Goal: Task Accomplishment & Management: Manage account settings

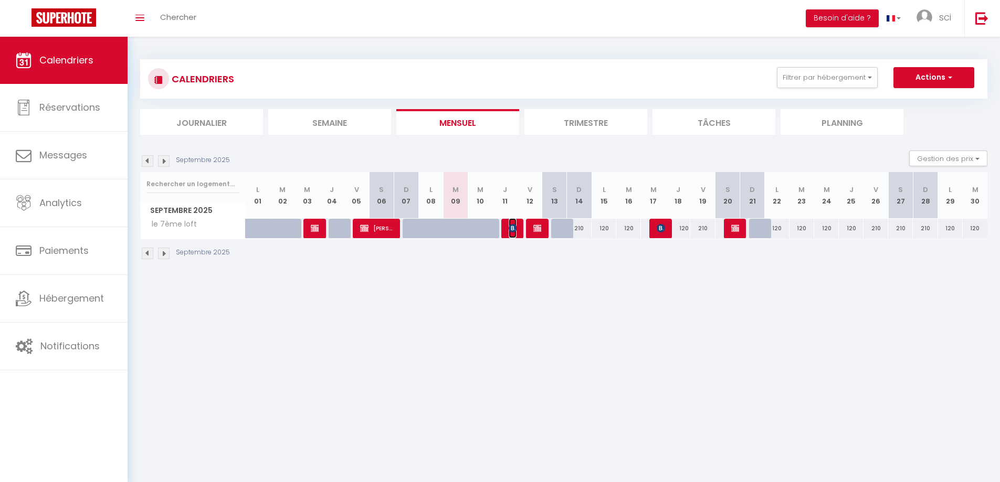
click at [514, 229] on img at bounding box center [513, 228] width 8 height 8
select select "OK"
select select "0"
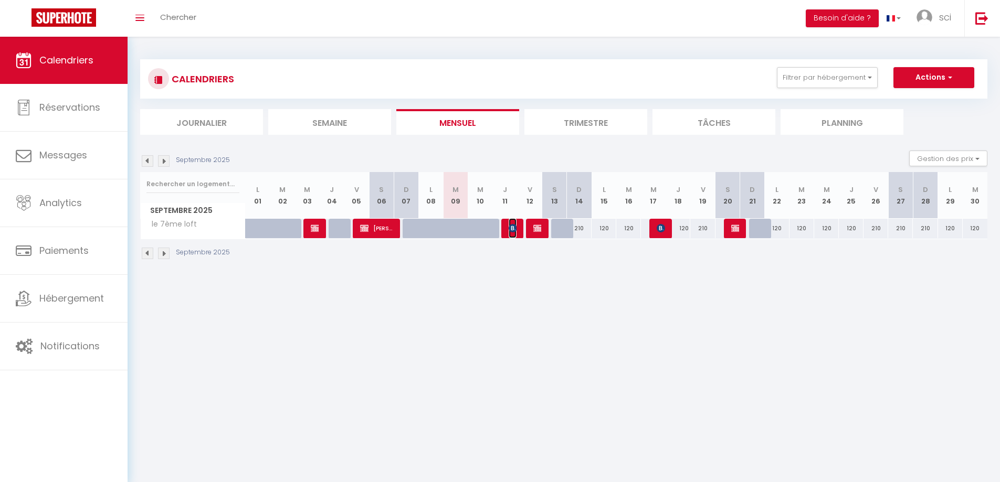
select select "1"
select select
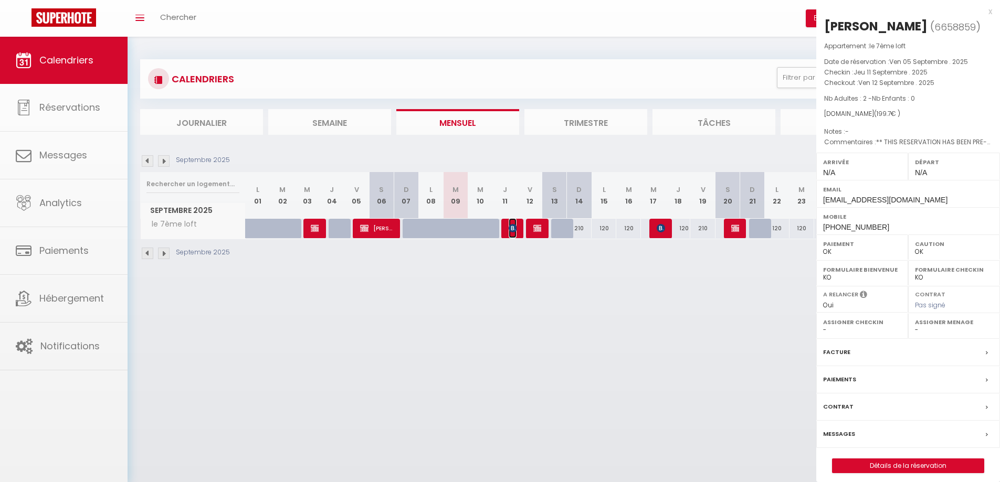
select select "31067"
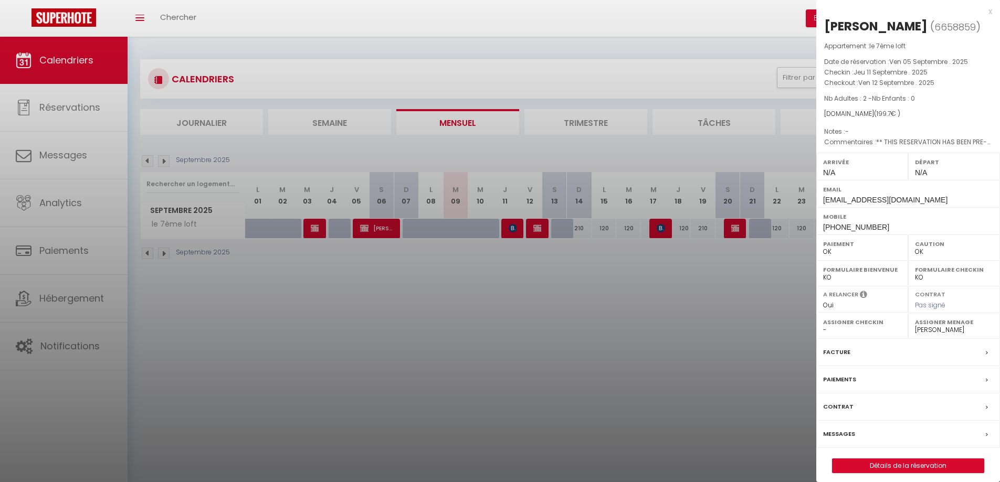
click at [698, 345] on div at bounding box center [500, 241] width 1000 height 482
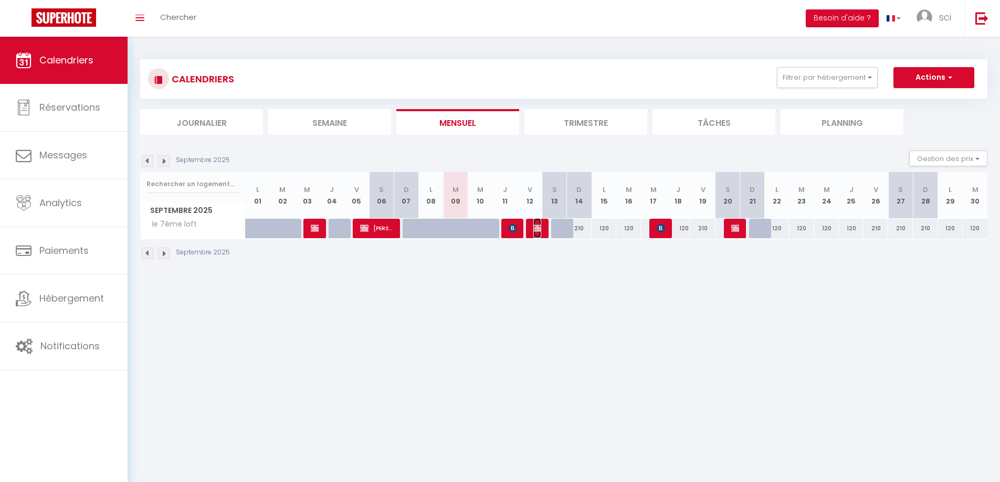
click at [540, 230] on img at bounding box center [537, 228] width 8 height 8
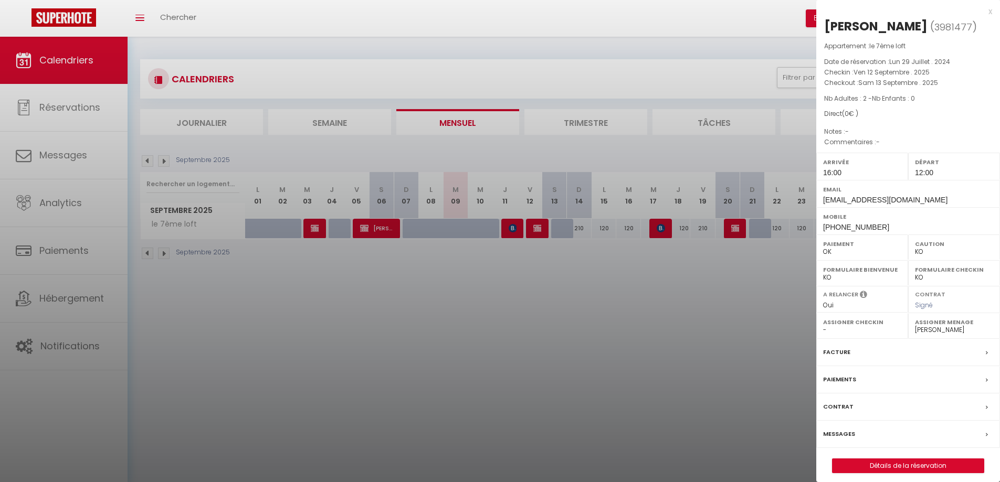
click at [586, 316] on div at bounding box center [500, 241] width 1000 height 482
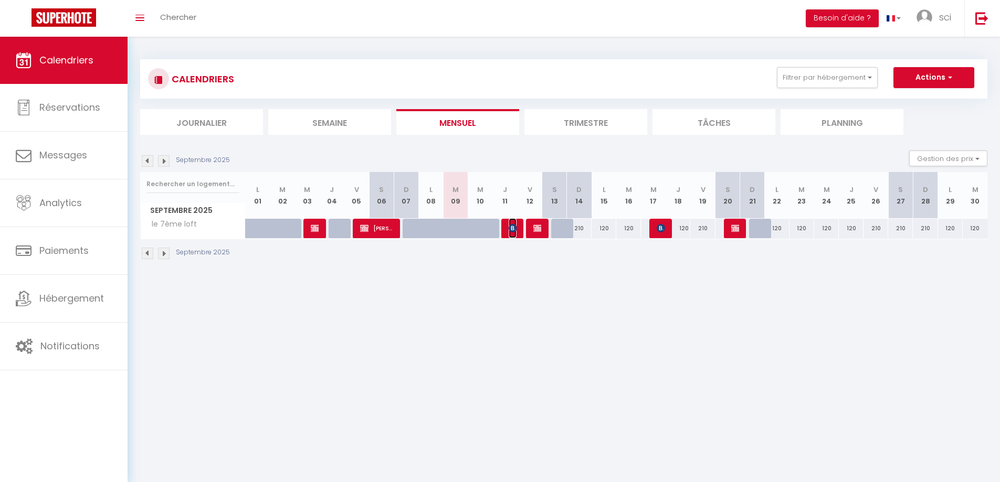
click at [516, 225] on img at bounding box center [513, 228] width 8 height 8
select select "OK"
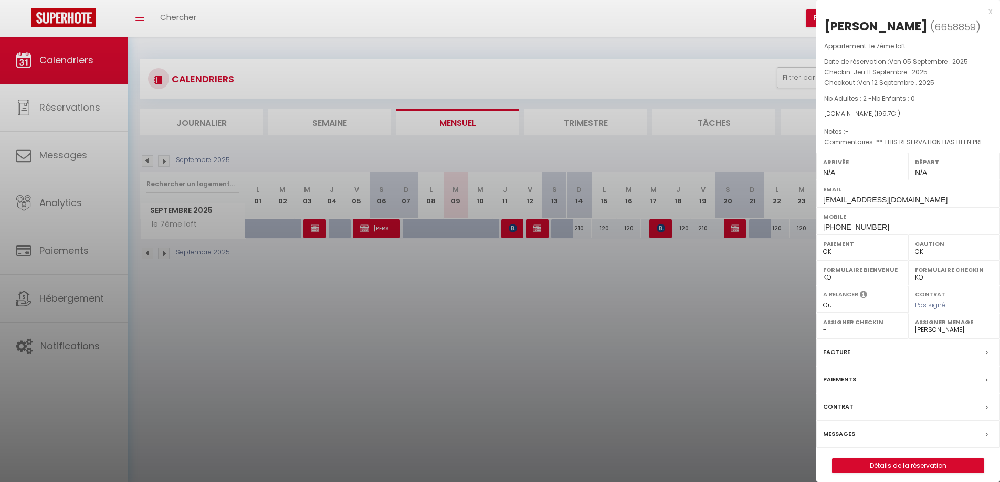
click at [851, 429] on label "Messages" at bounding box center [839, 434] width 32 height 11
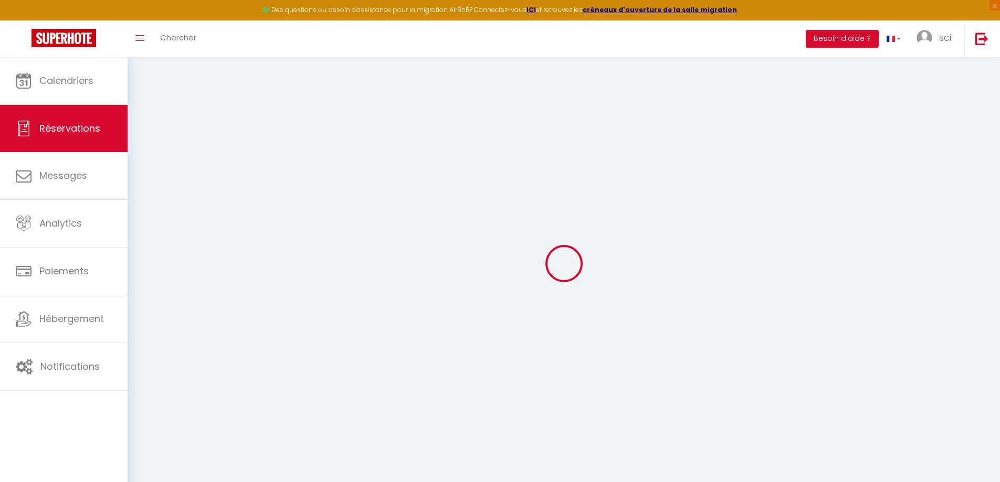
select select
checkbox input "false"
select select
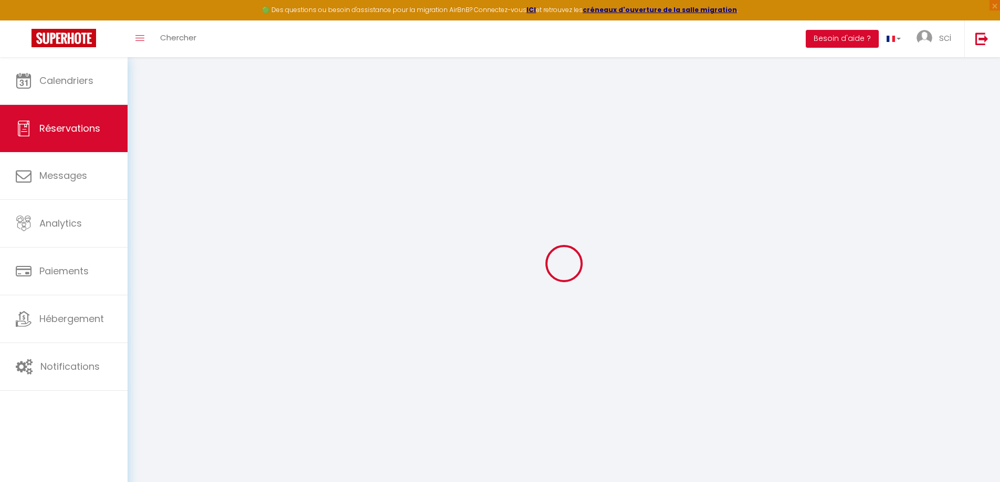
checkbox input "false"
type textarea "** THIS RESERVATION HAS BEEN PRE-PAID ** Merci de confirmer si une arrivée 14h …"
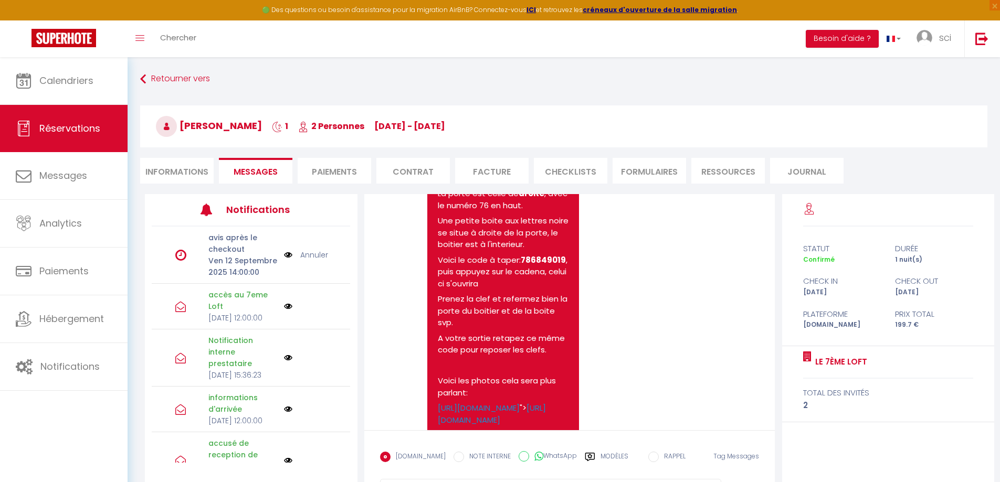
scroll to position [2089, 0]
